Goal: Task Accomplishment & Management: Use online tool/utility

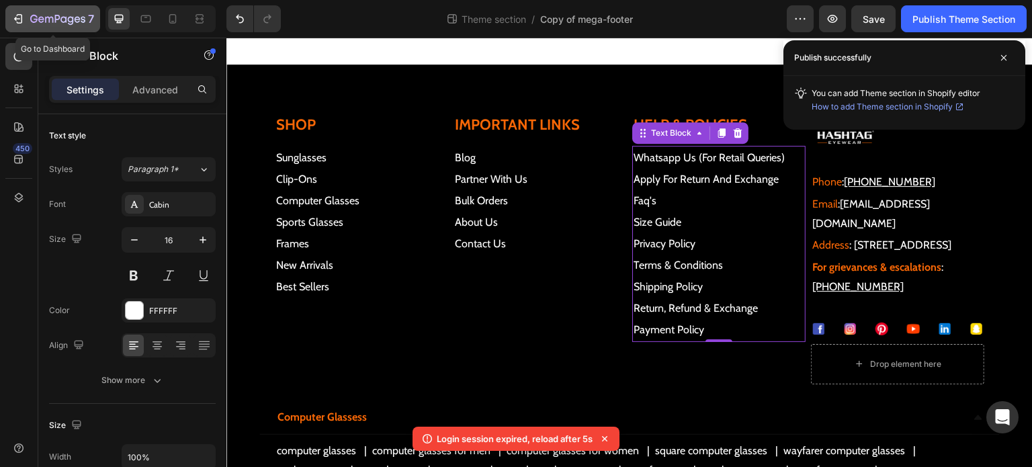
click at [48, 11] on div "7" at bounding box center [62, 19] width 64 height 16
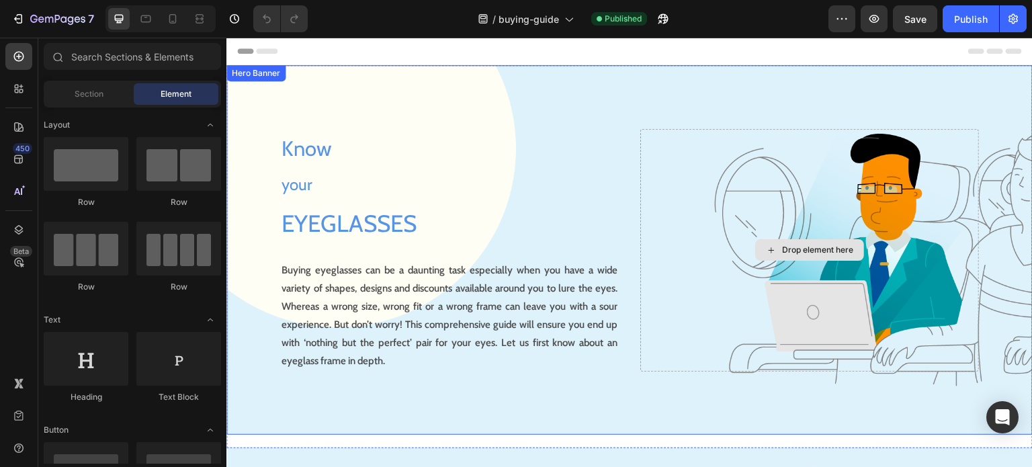
click at [881, 230] on div "Drop element here" at bounding box center [809, 250] width 339 height 243
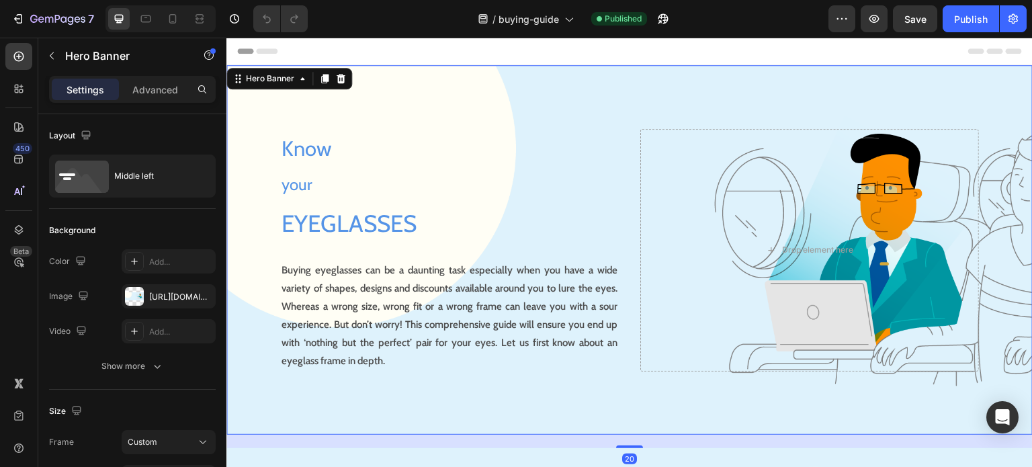
click at [247, 116] on div "Background Image" at bounding box center [629, 250] width 806 height 370
click at [159, 296] on div "https://cdn.shopify.com/s/files/1/0672/3682/3288/files/gempages_559591665174578…" at bounding box center [168, 297] width 39 height 12
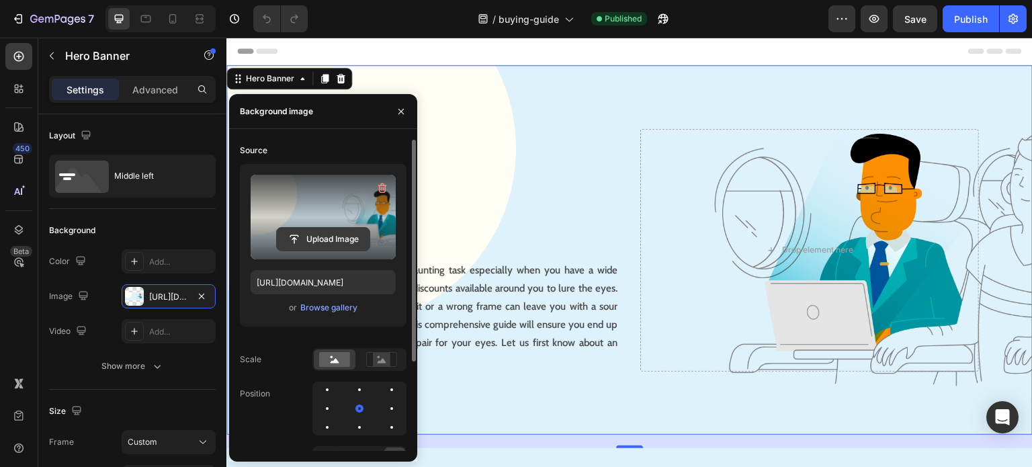
click at [323, 237] on input "file" at bounding box center [323, 239] width 93 height 23
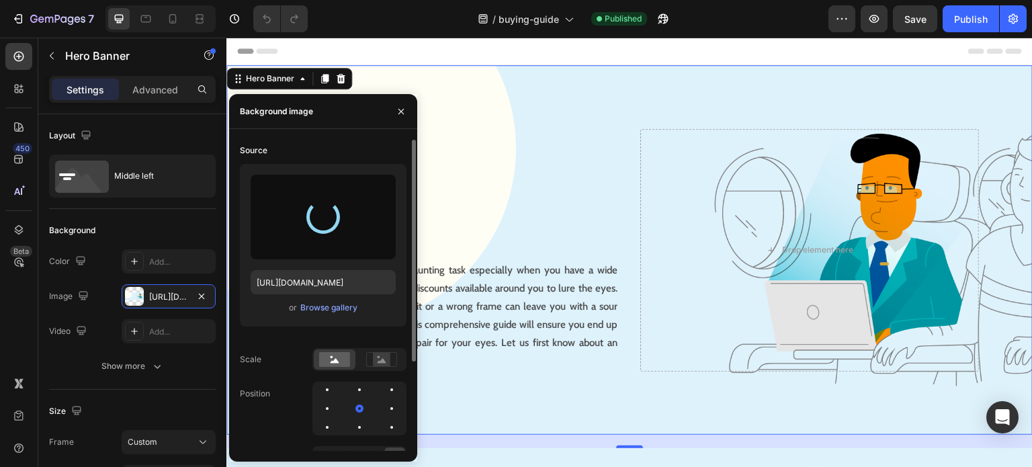
type input "https://cdn.shopify.com/s/files/1/0672/3682/3288/files/gempages_559591665174578…"
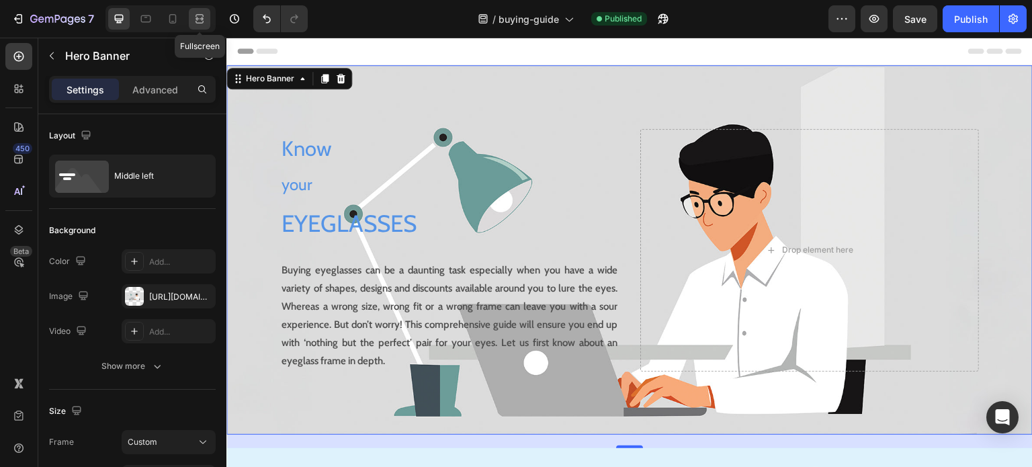
click at [200, 15] on icon at bounding box center [199, 18] width 13 height 13
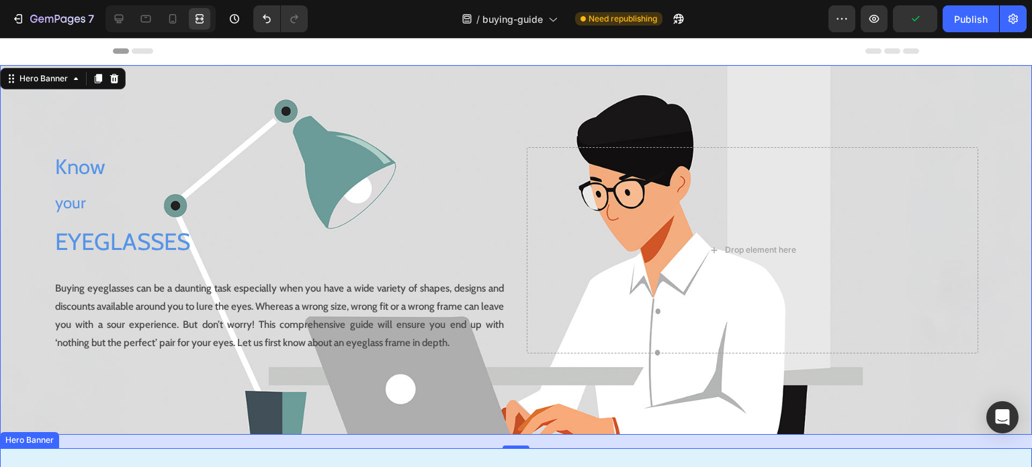
scroll to position [336, 0]
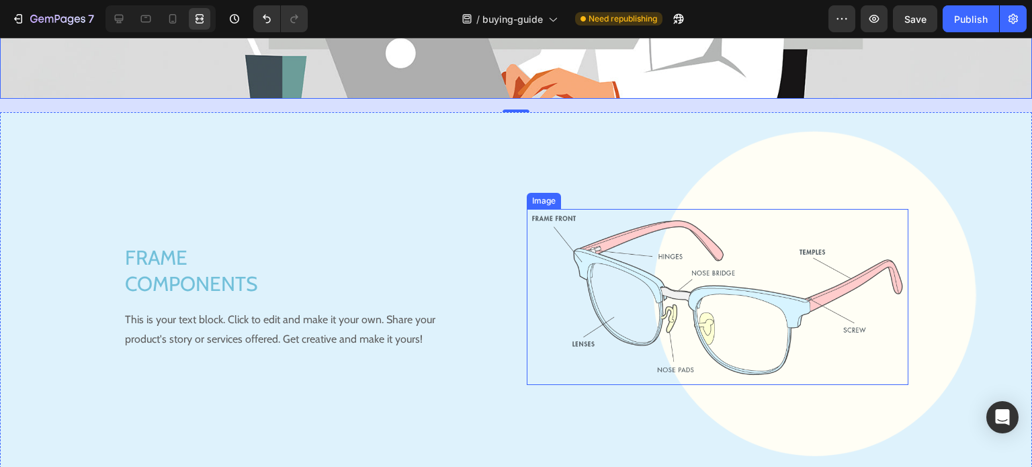
click at [677, 280] on img at bounding box center [718, 297] width 382 height 176
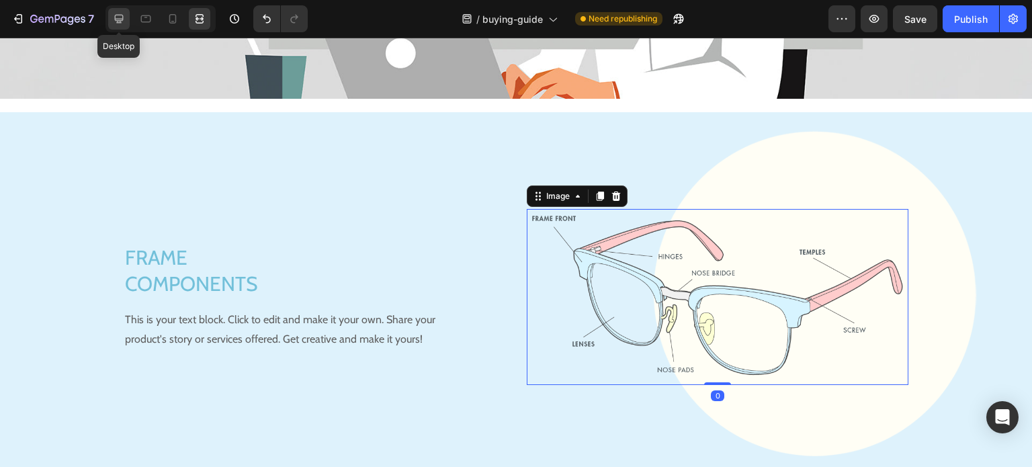
click at [121, 15] on icon at bounding box center [118, 18] width 13 height 13
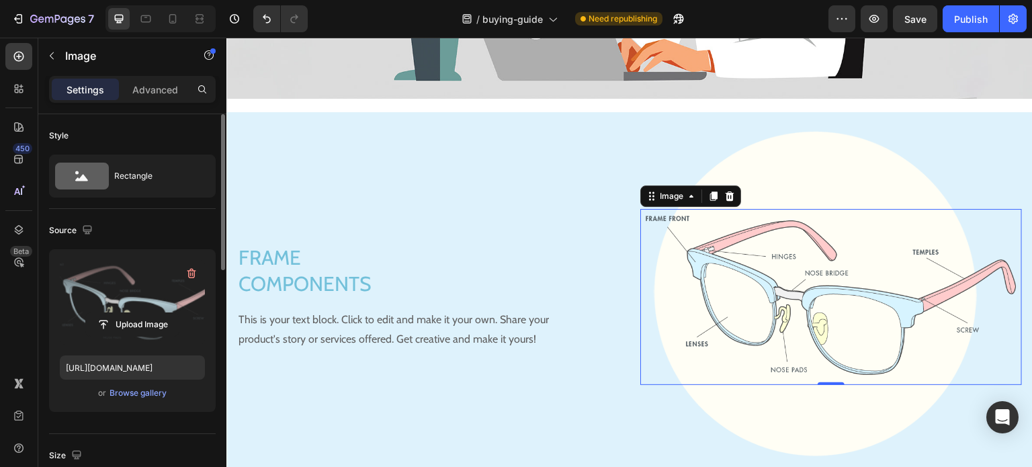
click at [148, 303] on label at bounding box center [132, 302] width 145 height 85
click at [148, 313] on input "file" at bounding box center [132, 324] width 93 height 23
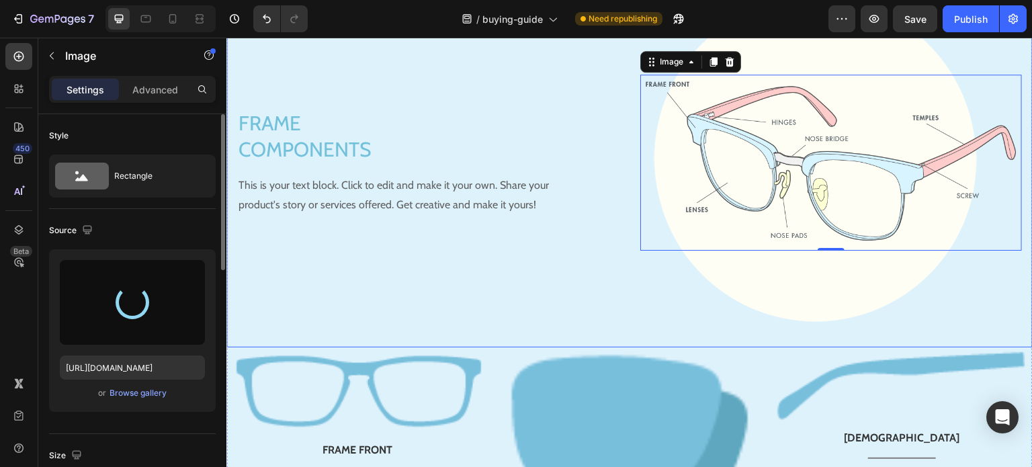
scroll to position [538, 0]
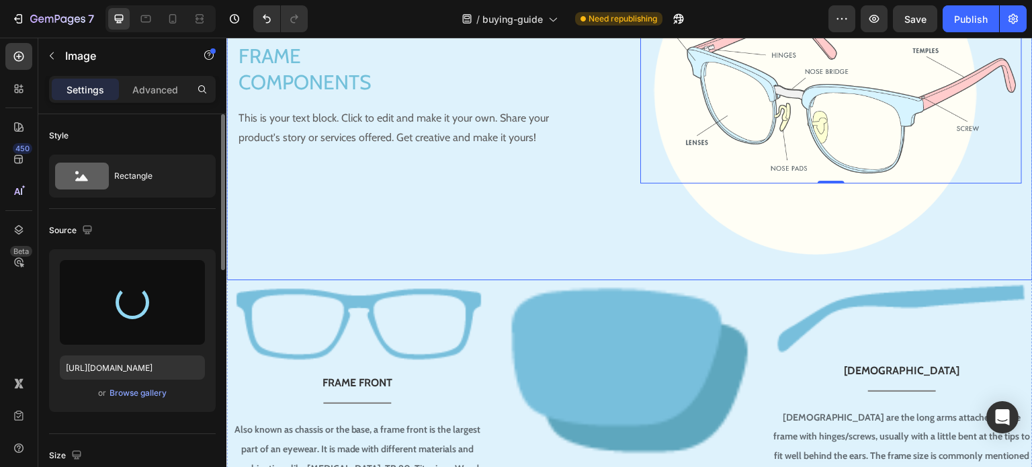
type input "https://cdn.shopify.com/s/files/1/0672/3682/3288/files/gempages_559591665174578…"
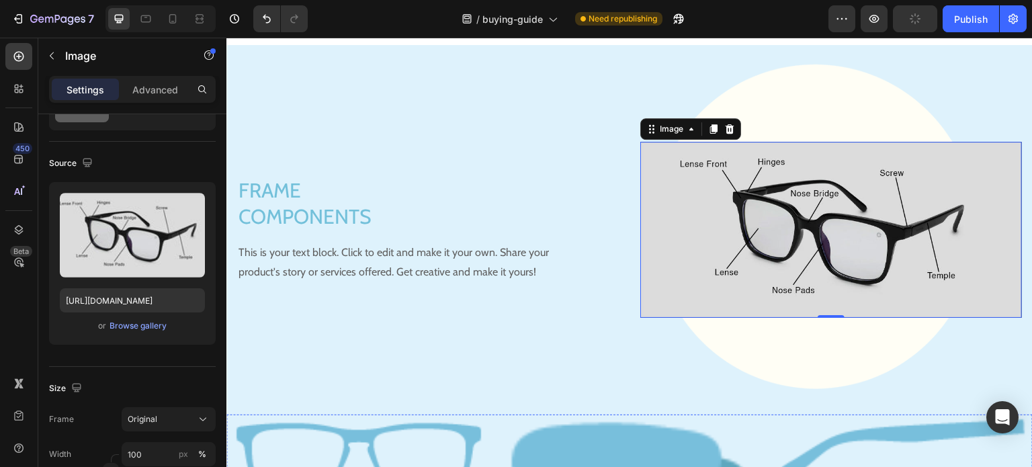
scroll to position [605, 0]
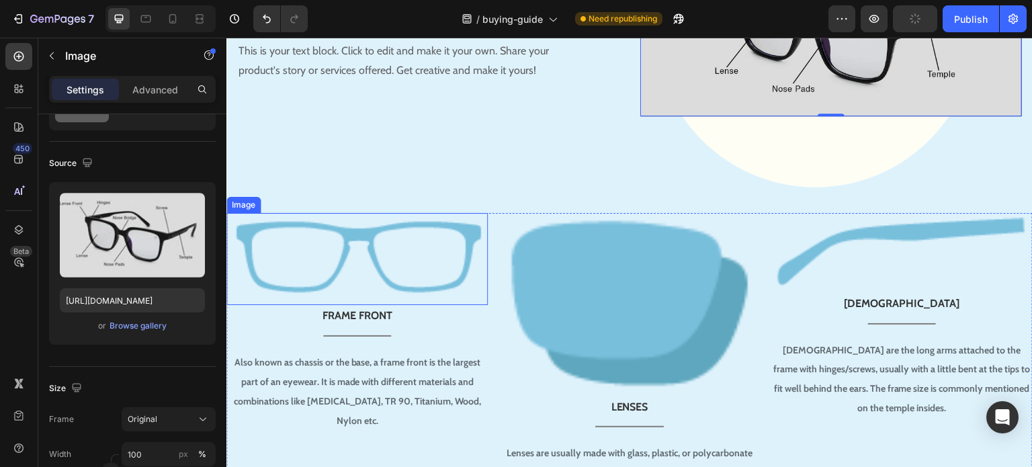
click at [335, 245] on img at bounding box center [356, 259] width 261 height 92
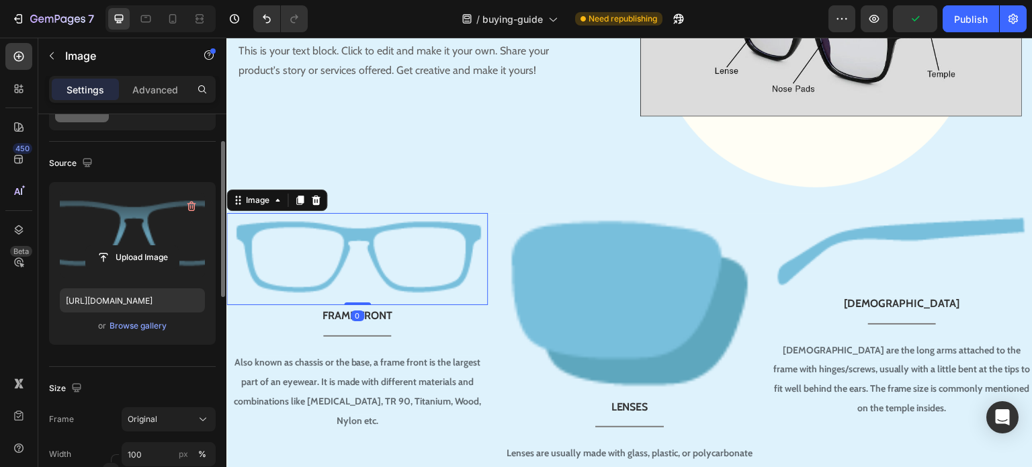
click at [141, 236] on label at bounding box center [132, 235] width 145 height 85
click at [141, 246] on input "file" at bounding box center [132, 257] width 93 height 23
click at [134, 255] on input "file" at bounding box center [132, 257] width 93 height 23
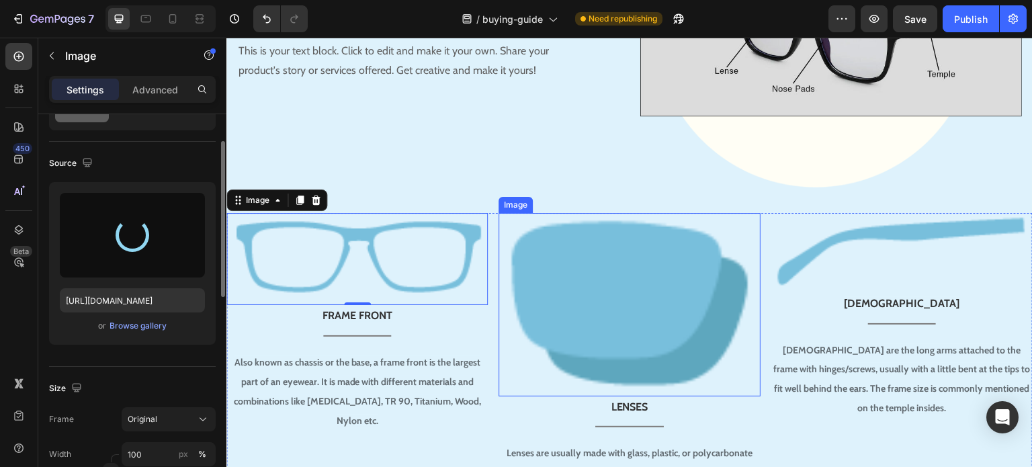
type input "https://cdn.shopify.com/s/files/1/0672/3682/3288/files/gempages_559591665174578…"
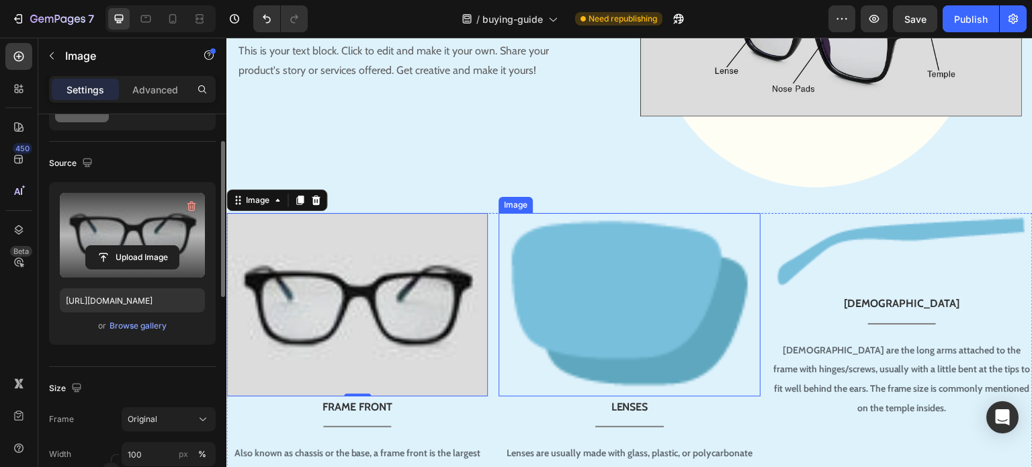
click at [660, 329] on img at bounding box center [629, 304] width 261 height 183
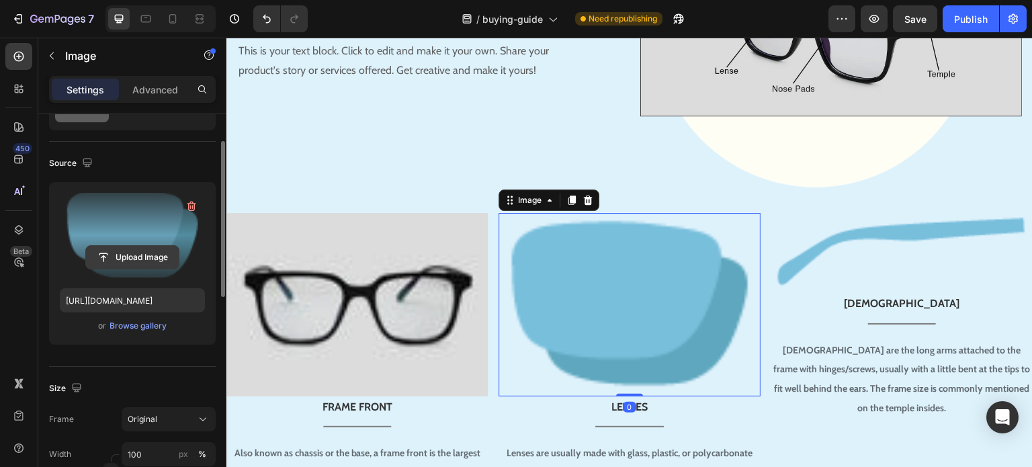
click at [127, 247] on input "file" at bounding box center [132, 257] width 93 height 23
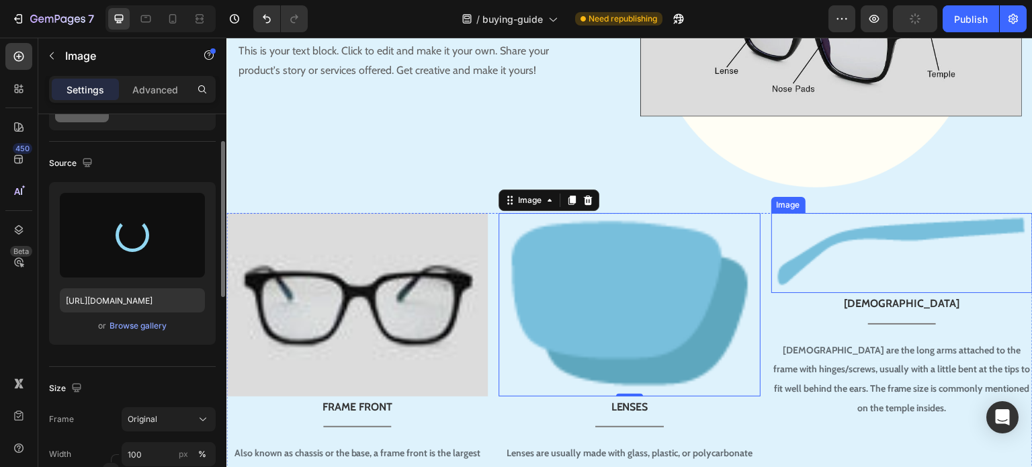
type input "https://cdn.shopify.com/s/files/1/0672/3682/3288/files/gempages_559591665174578…"
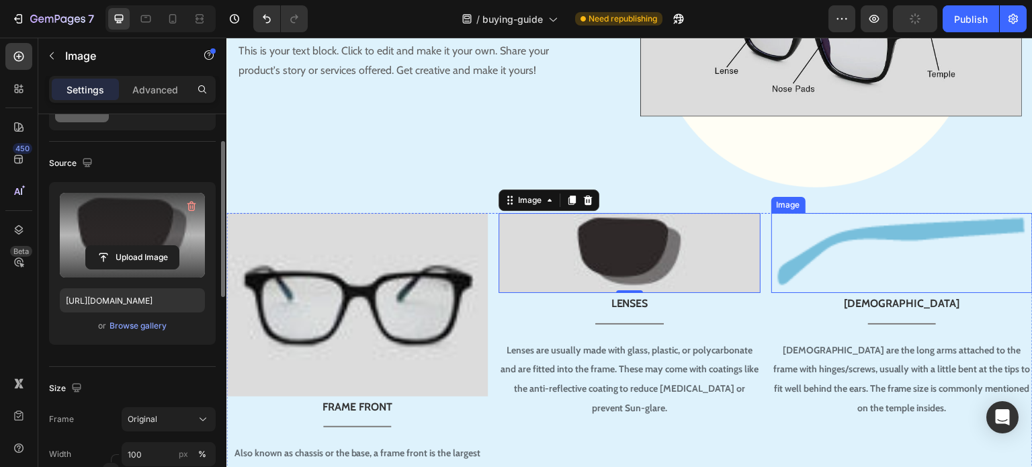
click at [906, 251] on img at bounding box center [901, 253] width 261 height 80
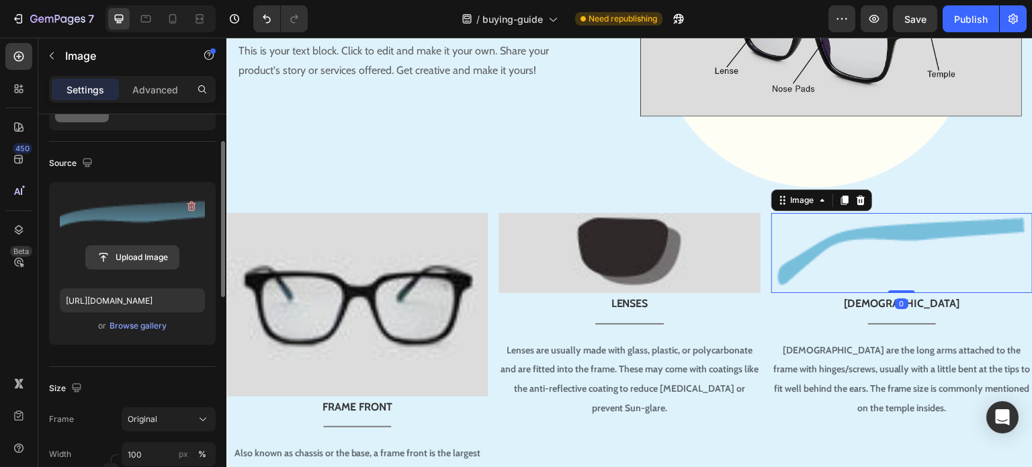
click at [144, 255] on input "file" at bounding box center [132, 257] width 93 height 23
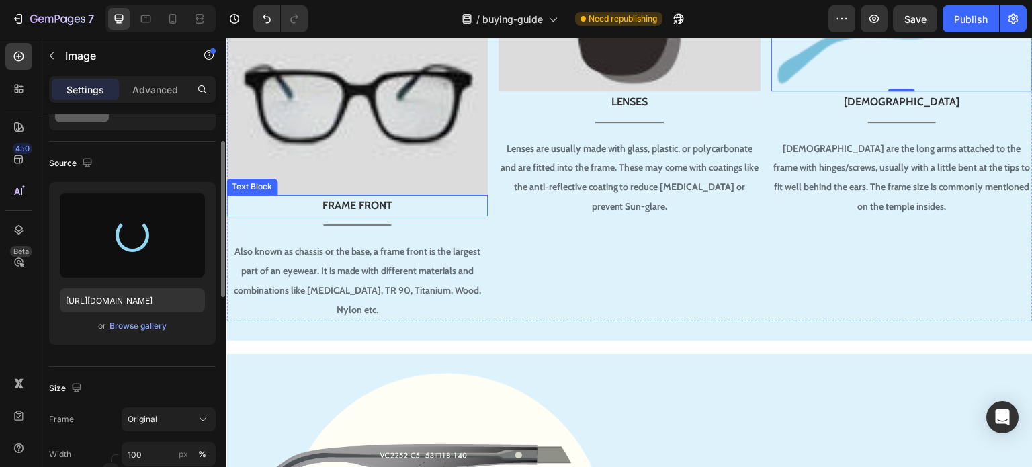
scroll to position [1027, 0]
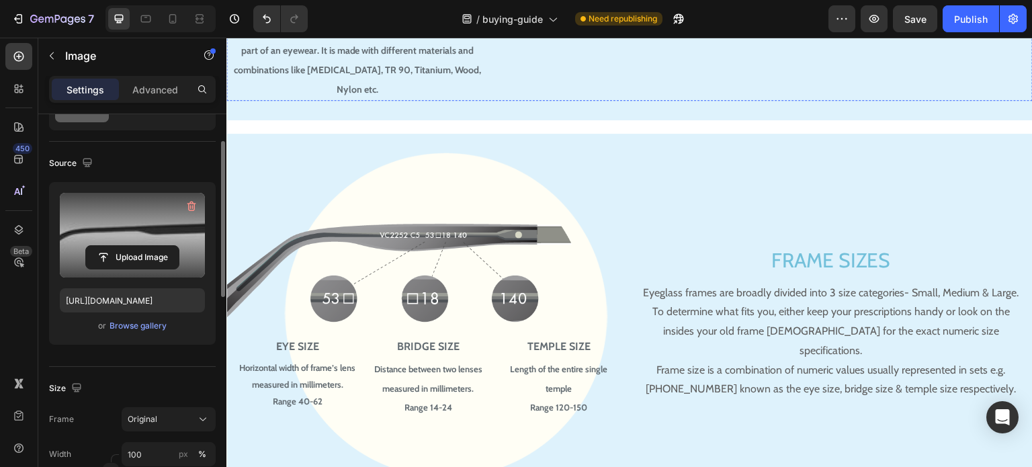
type input "https://cdn.shopify.com/s/files/1/0672/3682/3288/files/gempages_559591665174578…"
click at [425, 218] on img at bounding box center [385, 277] width 382 height 118
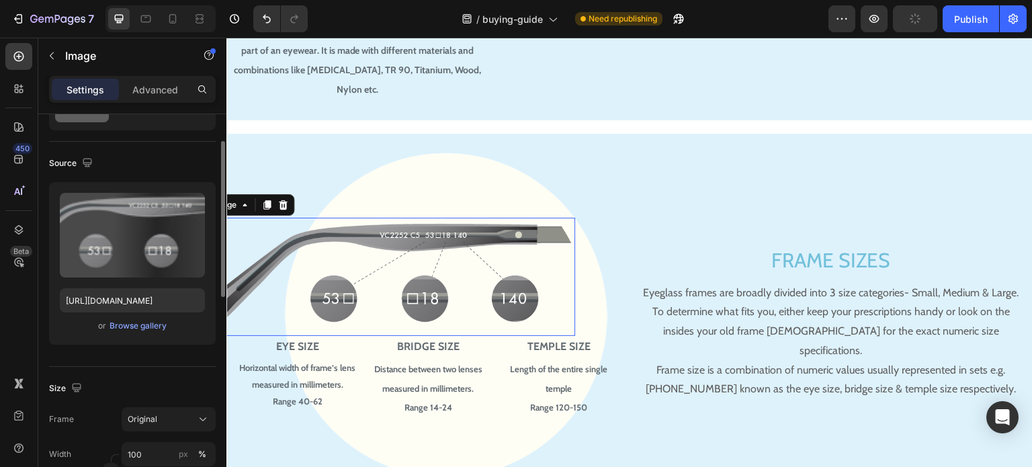
scroll to position [1075, 0]
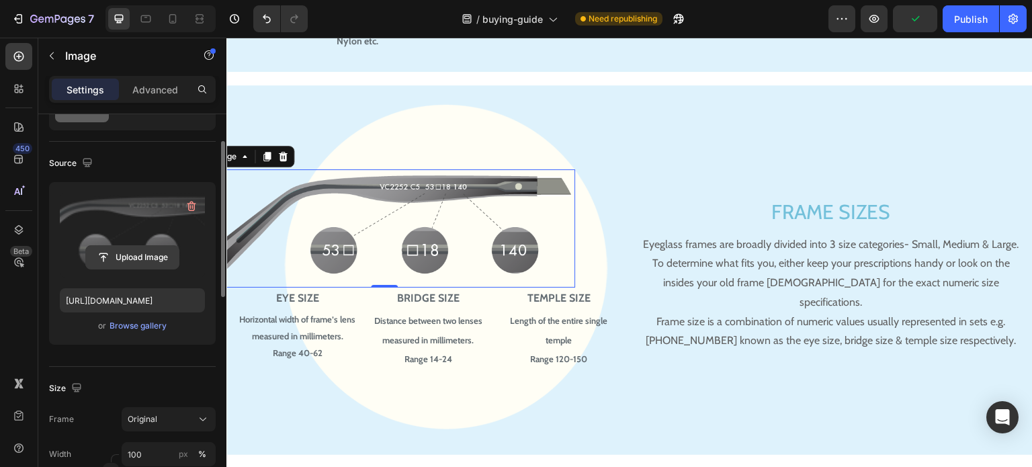
click at [142, 255] on input "file" at bounding box center [132, 257] width 93 height 23
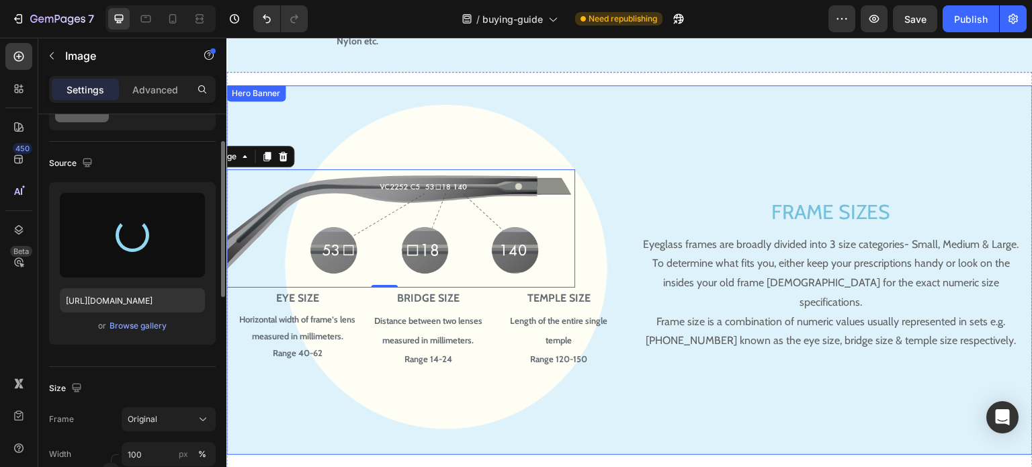
type input "https://cdn.shopify.com/s/files/1/0672/3682/3288/files/gempages_559591665174578…"
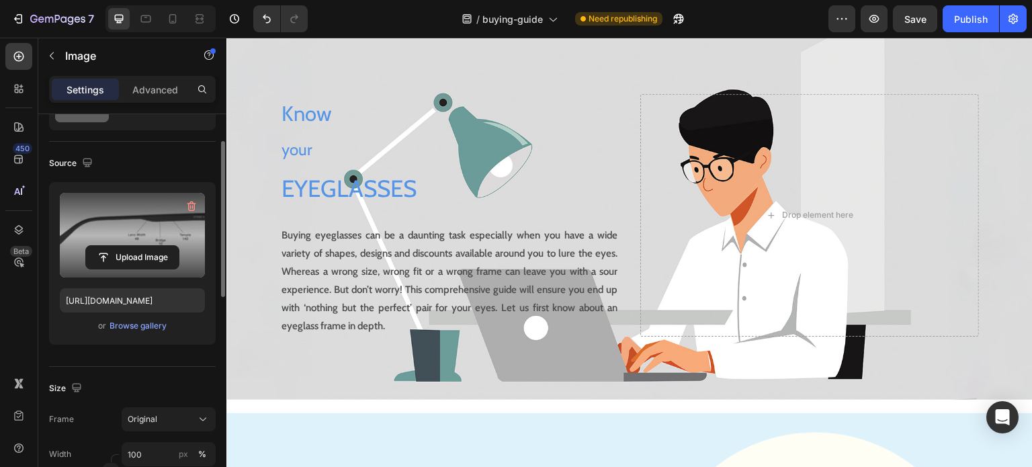
scroll to position [0, 0]
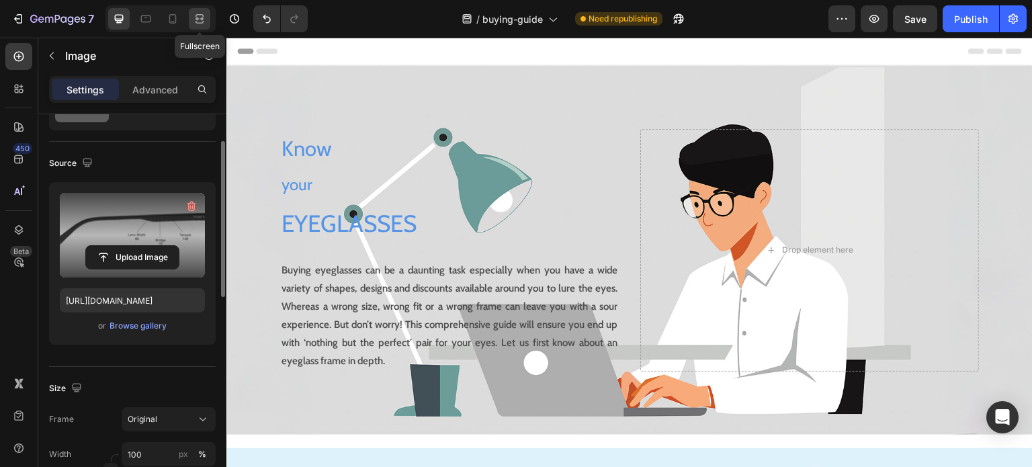
click at [196, 15] on icon at bounding box center [199, 18] width 13 height 13
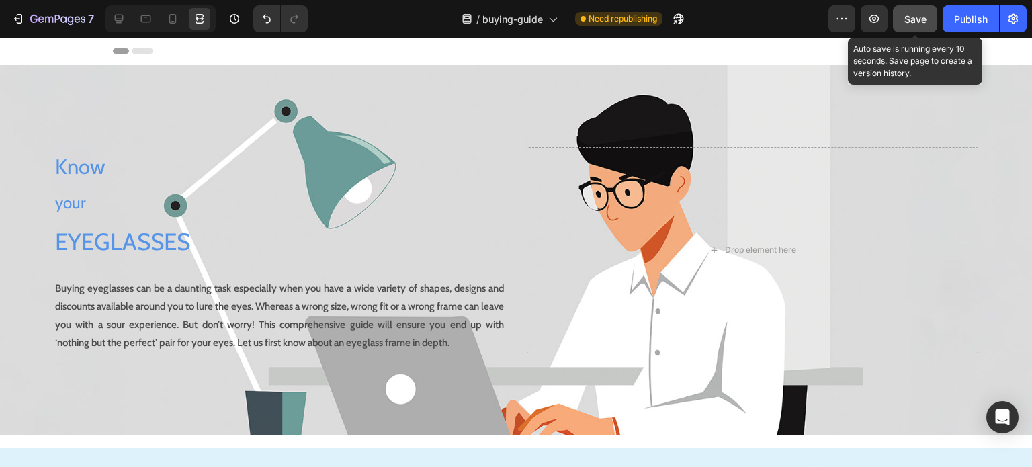
click at [917, 26] on div "Save" at bounding box center [915, 19] width 22 height 14
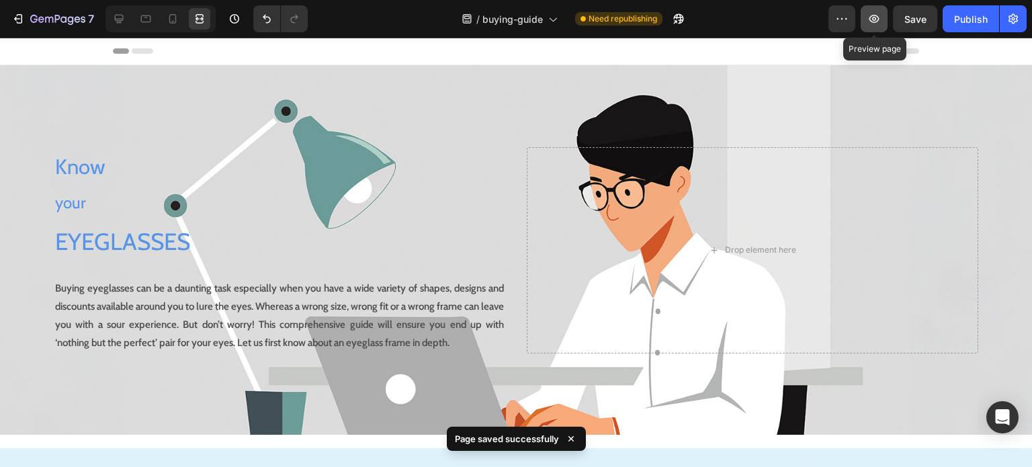
click at [879, 19] on icon "button" at bounding box center [874, 19] width 10 height 8
